Goal: Transaction & Acquisition: Purchase product/service

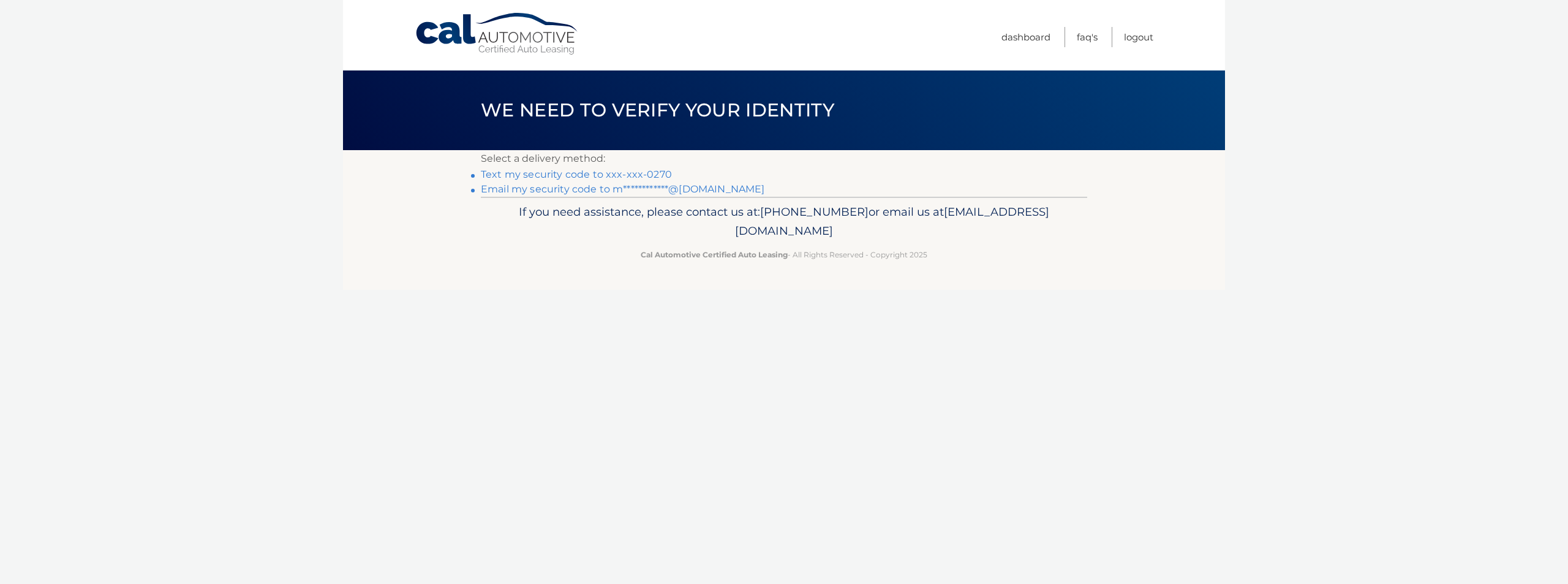
click at [541, 170] on link "Text my security code to xxx-xxx-0270" at bounding box center [577, 174] width 191 height 12
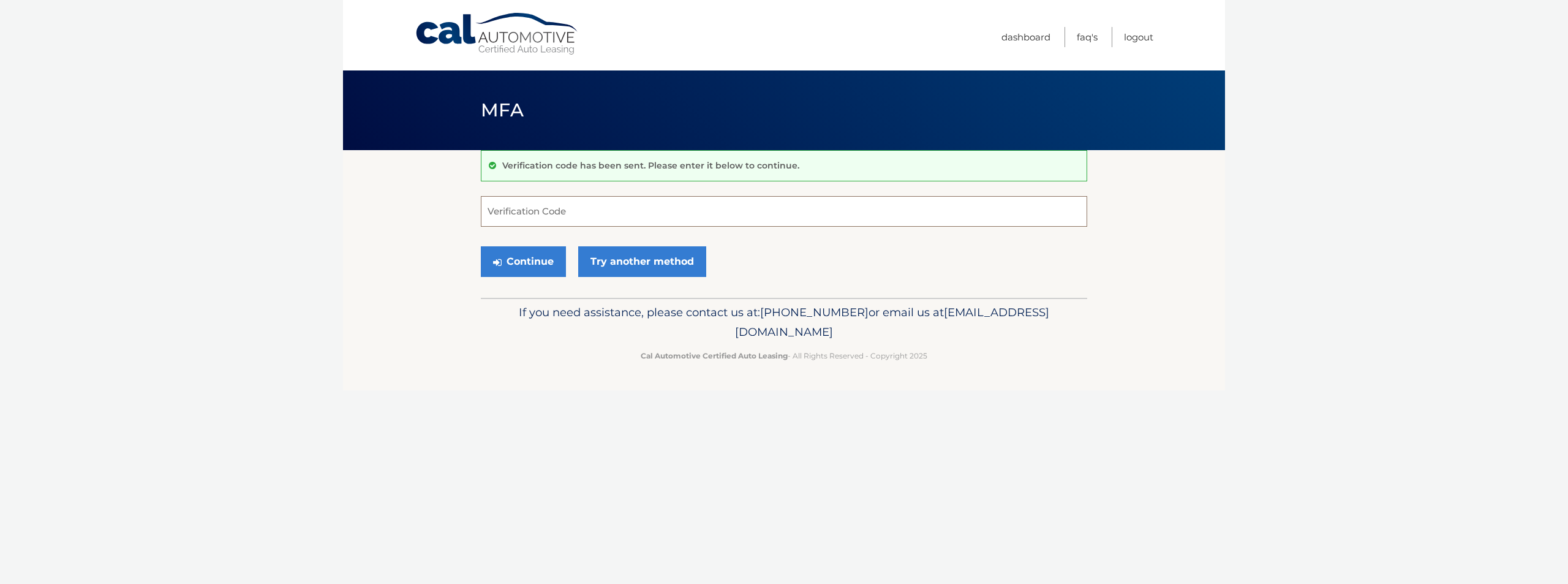
click at [554, 212] on input "Verification Code" at bounding box center [784, 211] width 606 height 31
type input "311667"
click at [513, 261] on button "Continue" at bounding box center [523, 261] width 85 height 31
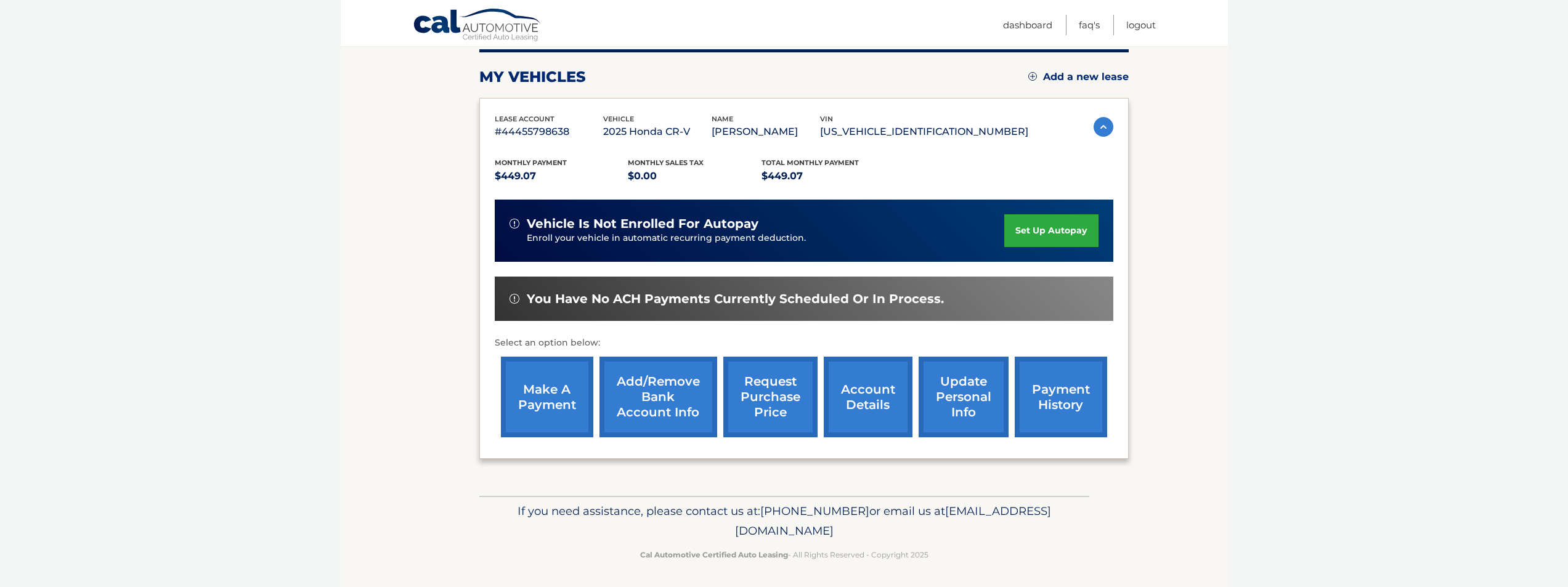
scroll to position [159, 0]
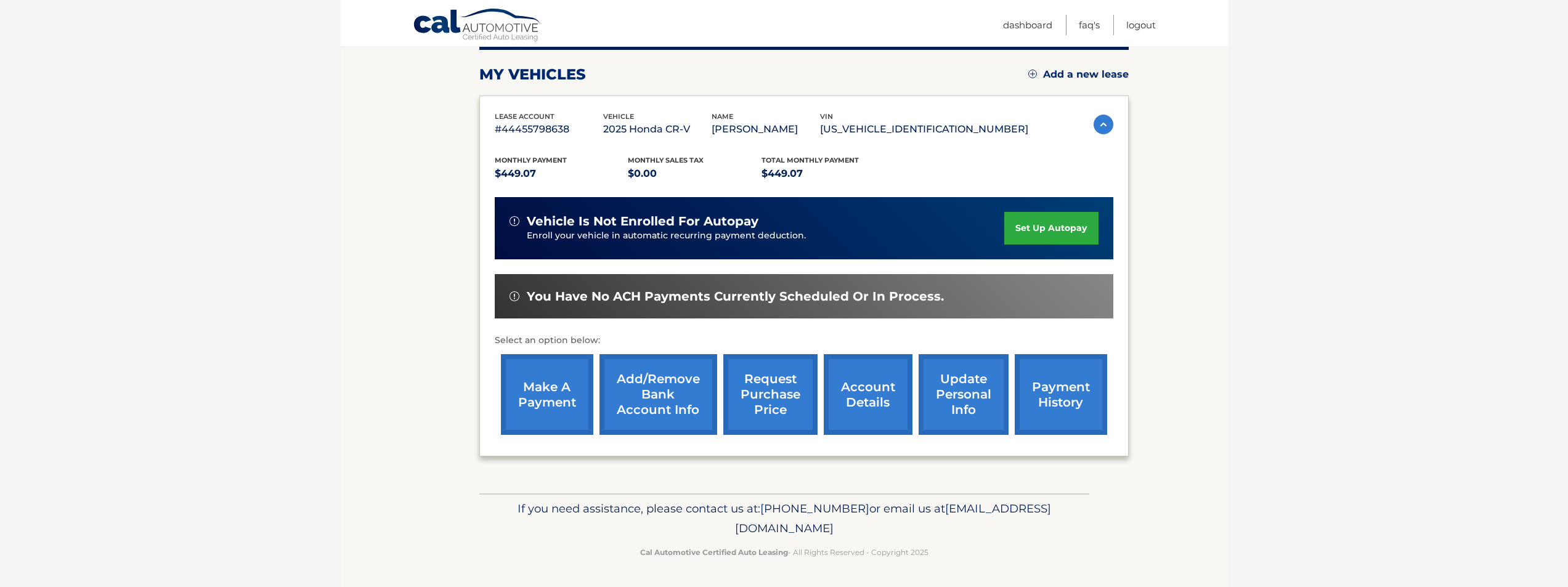
click at [563, 378] on link "make a payment" at bounding box center [547, 394] width 92 height 80
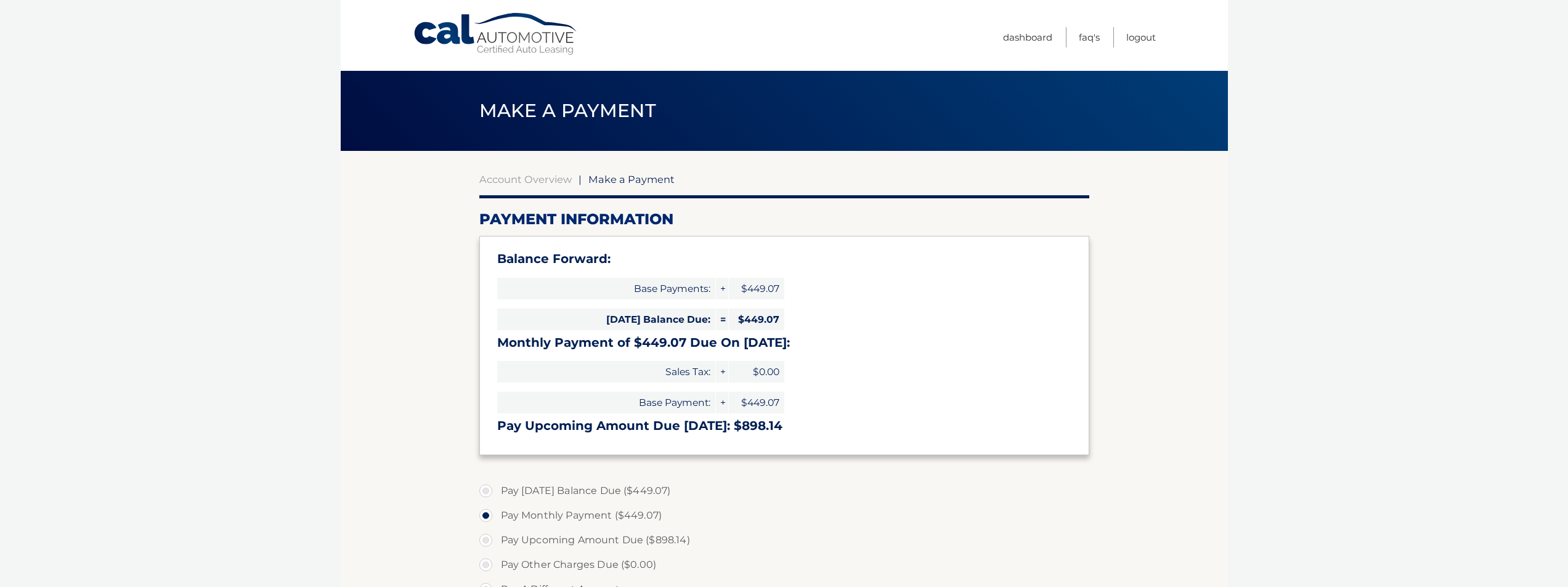
select select "ZTNkODRjOGQtMmJmOC00ZmY4LWE1NWMtZTQ0OWY1OWE4YWUw"
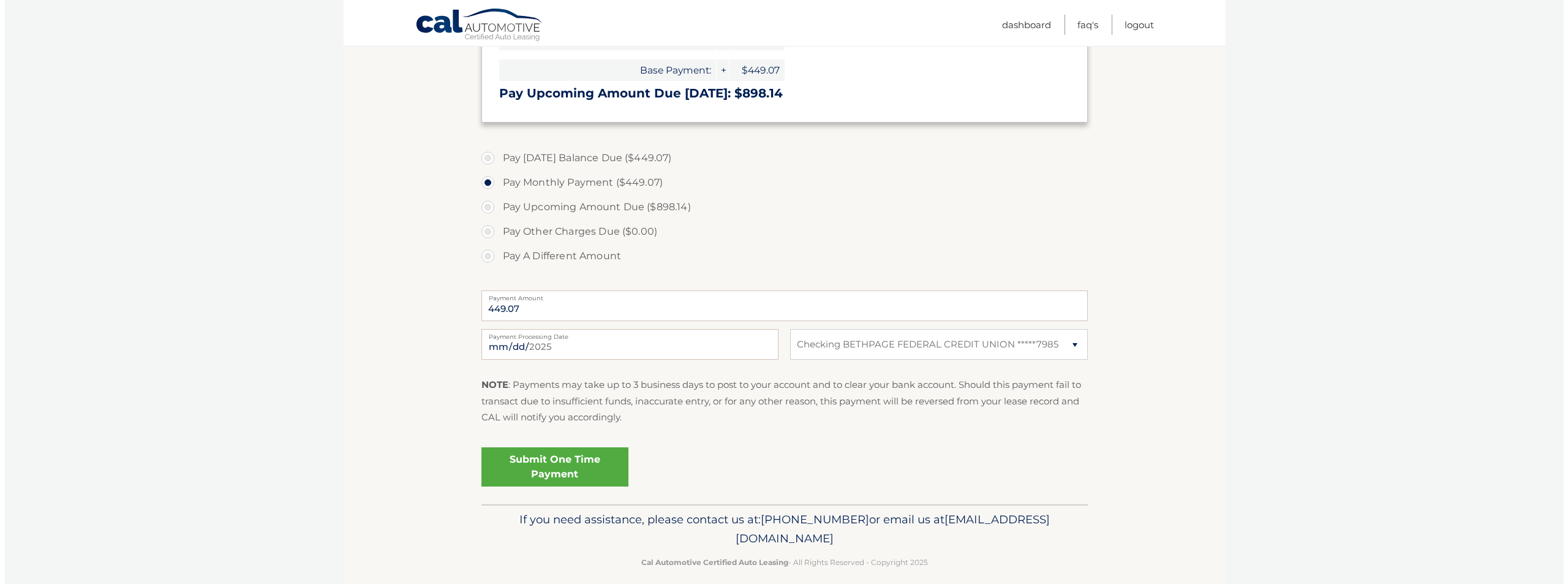
scroll to position [344, 0]
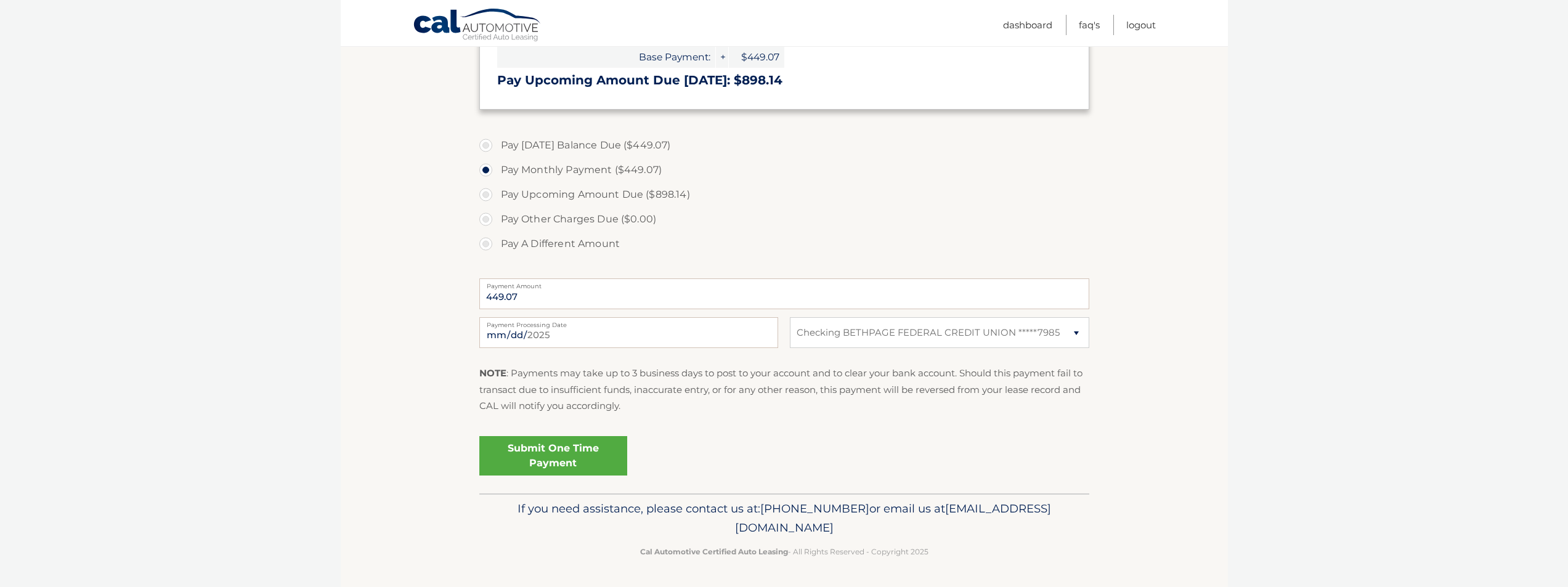
click at [574, 451] on link "Submit One Time Payment" at bounding box center [552, 456] width 148 height 39
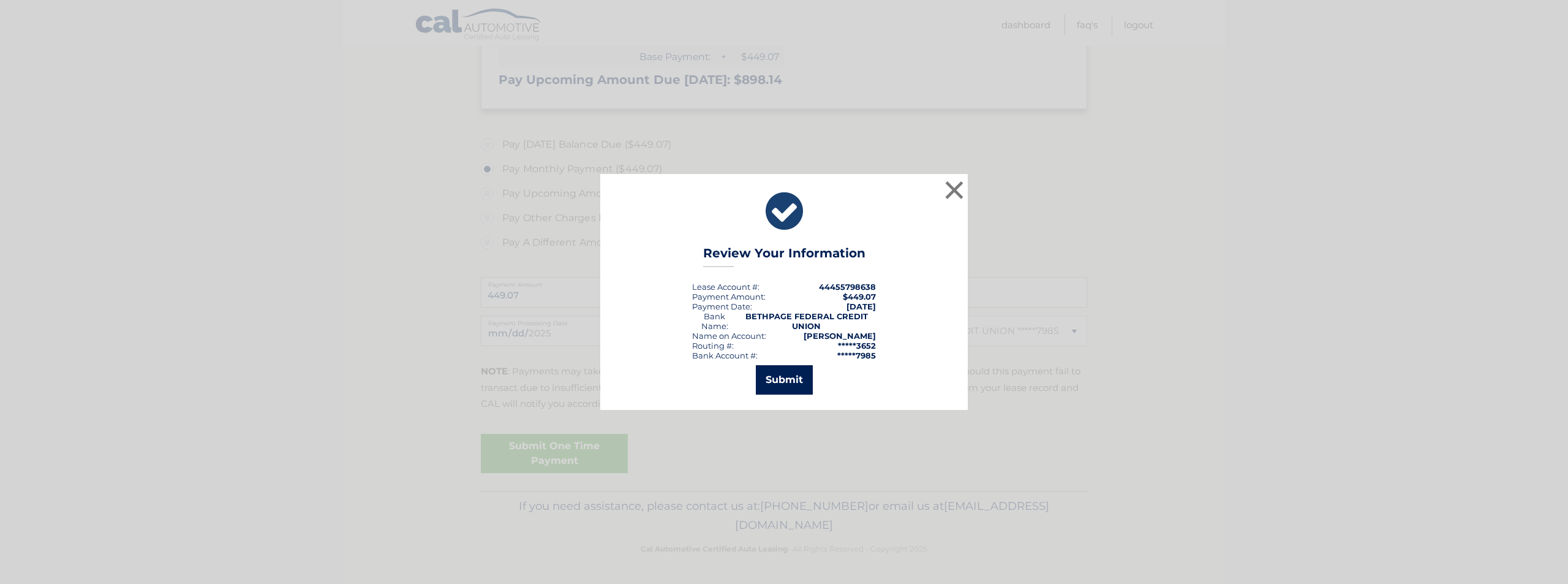
click at [767, 381] on button "Submit" at bounding box center [784, 379] width 57 height 29
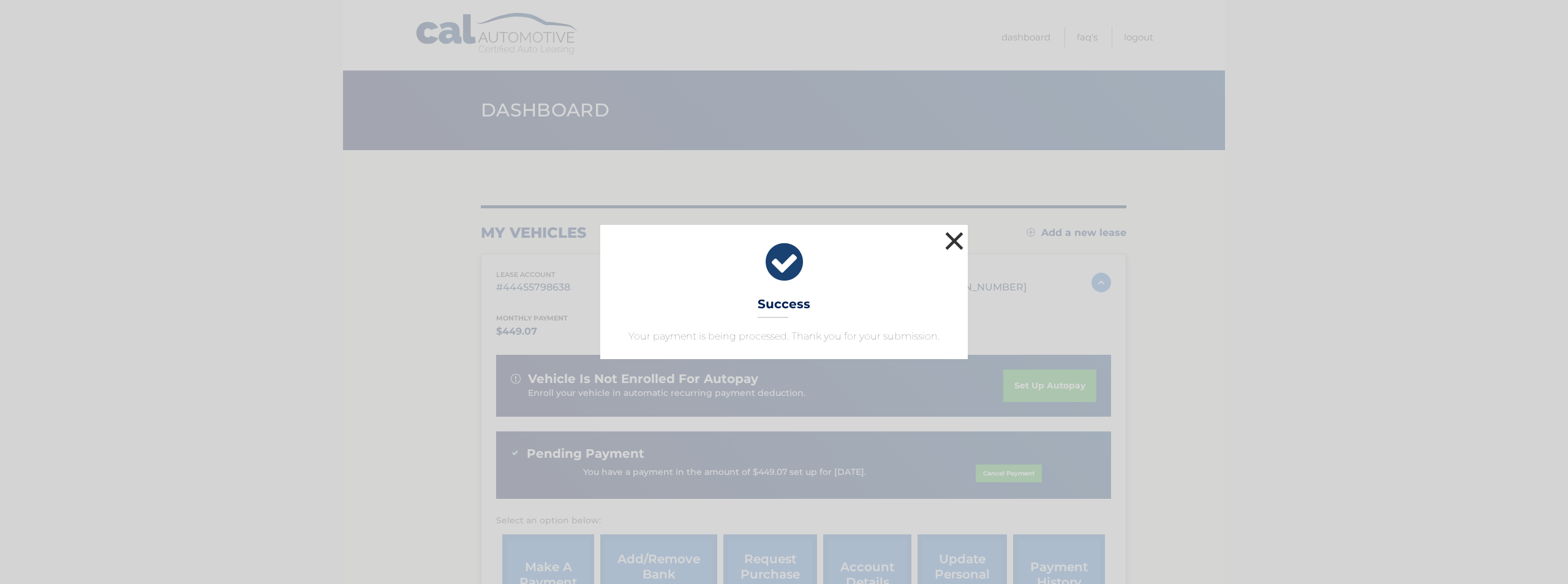
click at [955, 238] on button "×" at bounding box center [954, 240] width 24 height 24
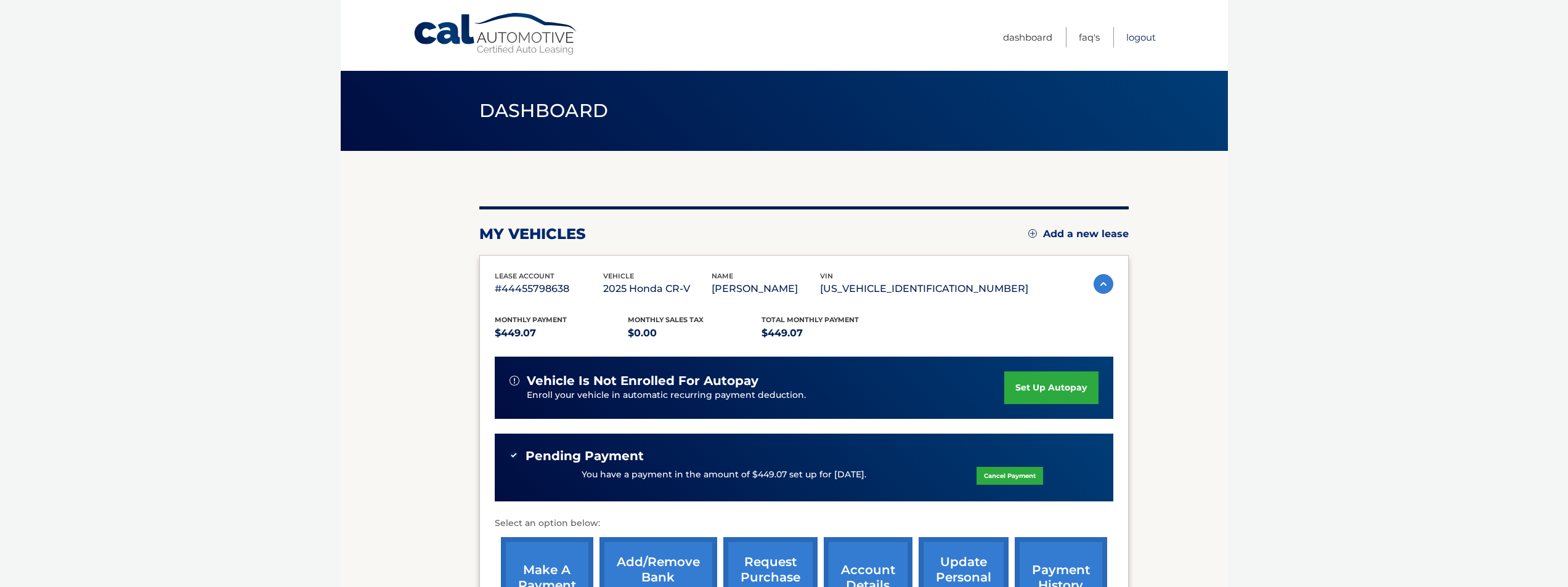
click at [1150, 36] on link "Logout" at bounding box center [1140, 37] width 29 height 21
